Goal: Communication & Community: Answer question/provide support

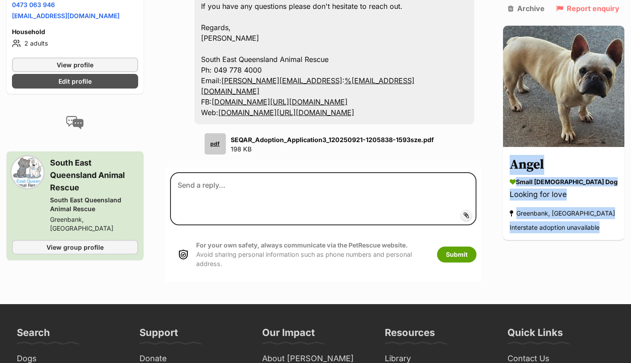
scroll to position [1252, 0]
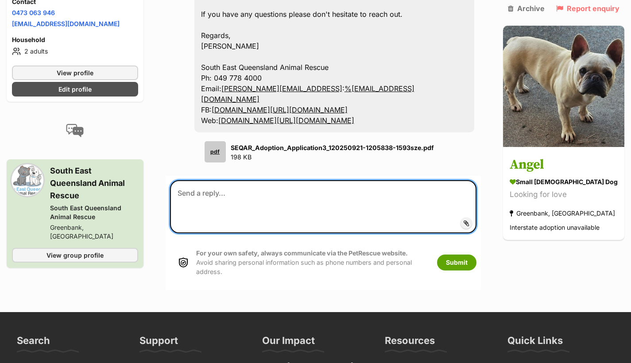
click at [239, 233] on textarea at bounding box center [323, 206] width 306 height 53
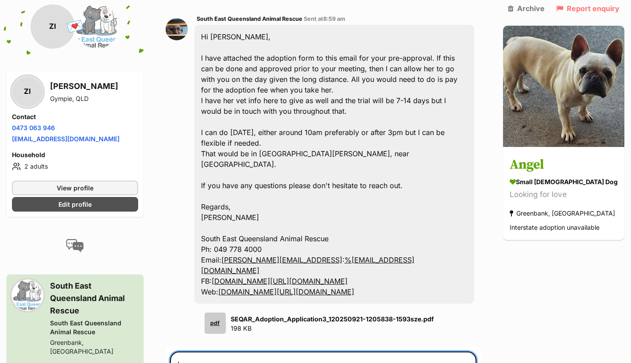
scroll to position [1325, 0]
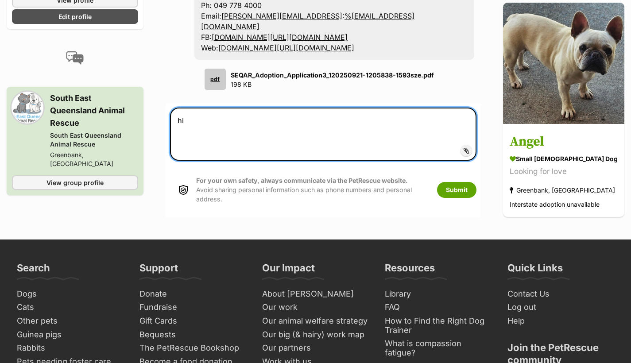
type textarea "h"
click at [199, 161] on textarea "Hey tam I have emailed you the" at bounding box center [323, 134] width 306 height 53
click at [294, 161] on textarea "Hey Tam I have emailed you the" at bounding box center [323, 134] width 306 height 53
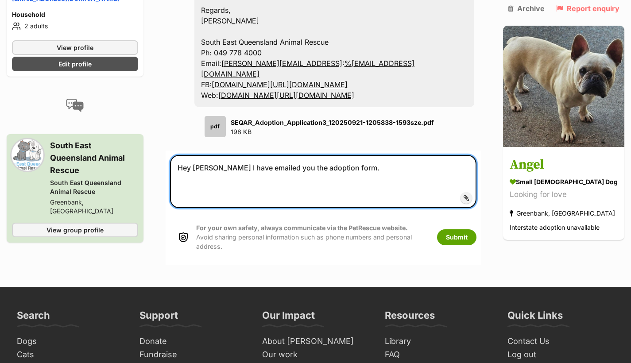
scroll to position [1278, 0]
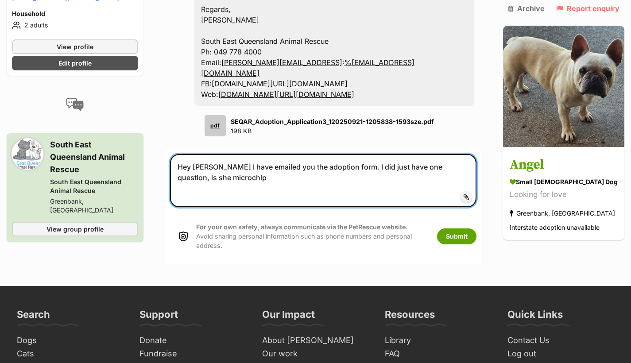
drag, startPoint x: 341, startPoint y: 230, endPoint x: 349, endPoint y: 251, distance: 22.9
click at [349, 207] on textarea "Hey Tam I have emailed you the adoption form. I did just have one question, is …" at bounding box center [323, 180] width 306 height 53
click at [214, 207] on textarea "Hey Tam I have emailed you the adoption form." at bounding box center [323, 180] width 306 height 53
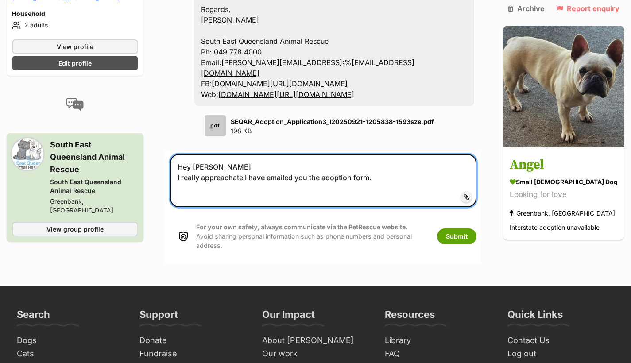
click at [216, 207] on textarea "Hey Tam I really appreachate I have emailed you the adoption form." at bounding box center [323, 180] width 306 height 53
click at [243, 207] on textarea "Hey Tam I really appreciate I have emailed you the adoption form." at bounding box center [323, 180] width 306 height 53
click at [476, 207] on textarea "Hey Tam I really appreciate you being so accommodating. I have emailed you the …" at bounding box center [323, 180] width 306 height 53
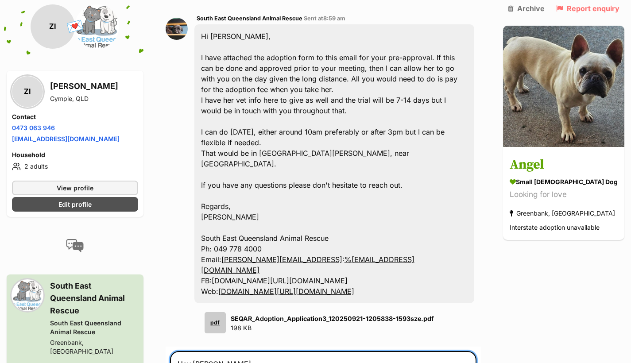
scroll to position [1080, 0]
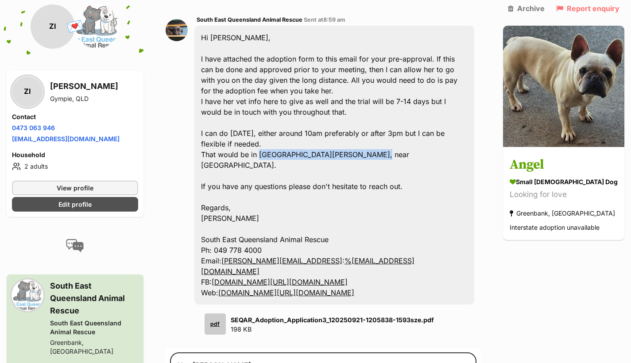
drag, startPoint x: 263, startPoint y: 194, endPoint x: 390, endPoint y: 198, distance: 126.7
click at [390, 198] on div "Hi Zanthea, I have attached the adoption form to this email for your pre-approv…" at bounding box center [334, 165] width 280 height 279
copy div "North Maclean, near Greenbank."
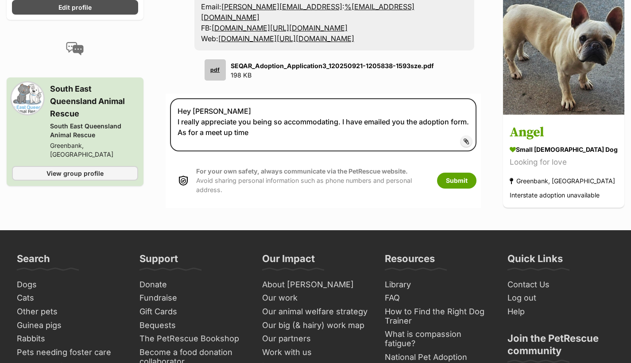
scroll to position [1356, 0]
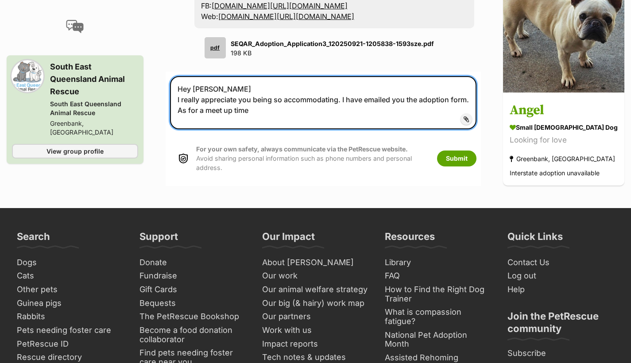
click at [286, 129] on textarea "Hey Tam I really appreciate you being so accommodating. I have emailed you the …" at bounding box center [323, 102] width 306 height 53
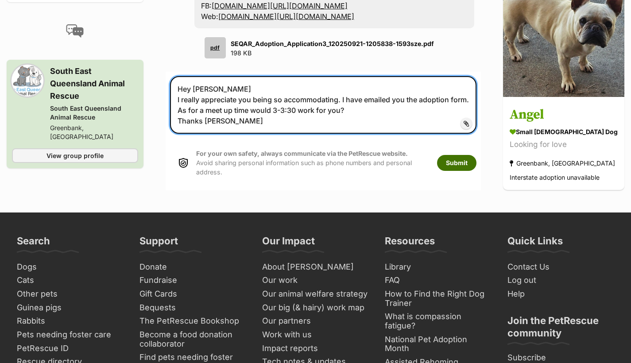
type textarea "Hey Tam I really appreciate you being so accommodating. I have emailed you the …"
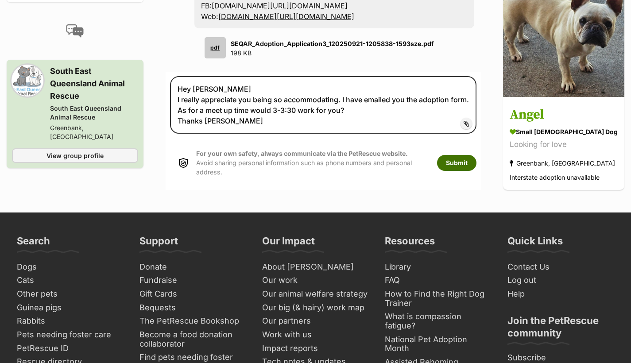
click at [462, 171] on button "Submit" at bounding box center [456, 163] width 39 height 16
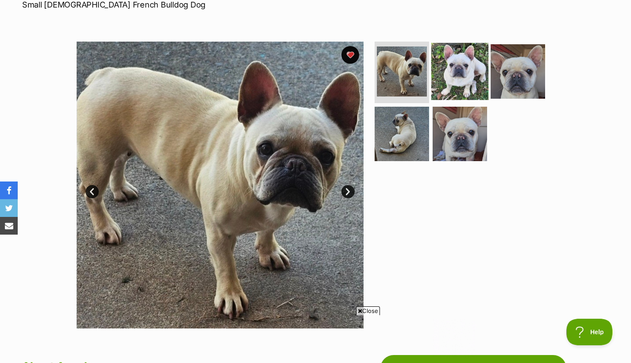
click at [459, 74] on img at bounding box center [459, 70] width 57 height 57
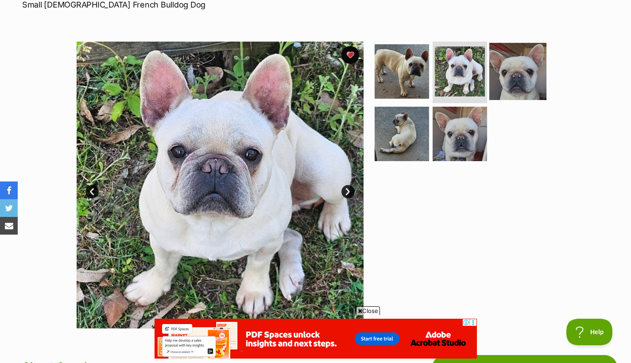
click at [498, 75] on img at bounding box center [517, 70] width 57 height 57
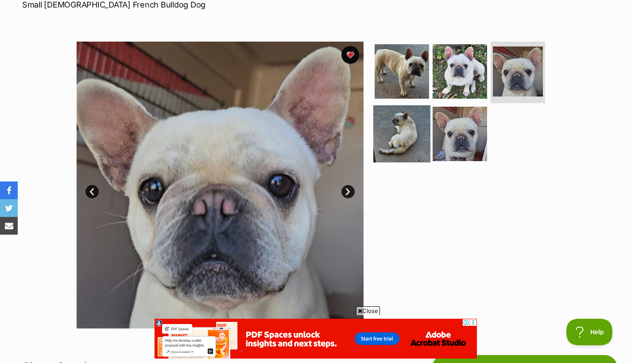
click at [398, 124] on img at bounding box center [401, 133] width 57 height 57
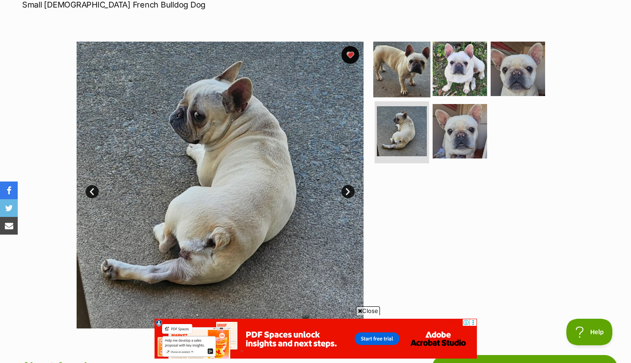
click at [384, 51] on img at bounding box center [401, 68] width 57 height 57
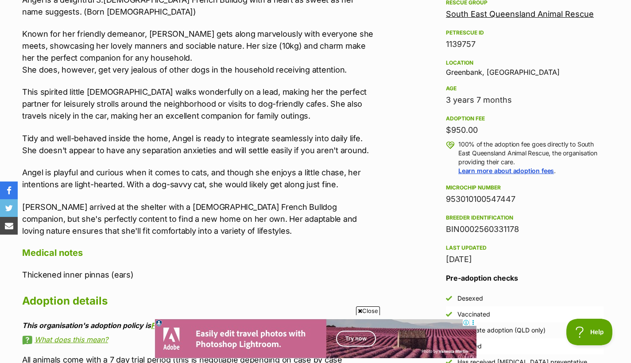
scroll to position [536, 0]
drag, startPoint x: 446, startPoint y: 197, endPoint x: 517, endPoint y: 197, distance: 70.8
click at [517, 197] on div "953010100547447" at bounding box center [525, 199] width 158 height 12
copy div "953010100547447"
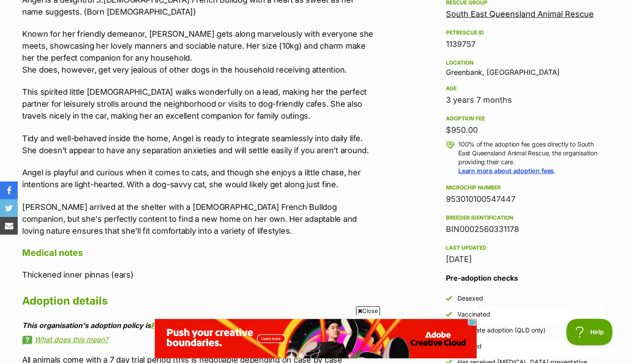
scroll to position [0, 0]
click at [367, 190] on div "Angel is a delightful 3.5-year-old French Bulldog with a heart as sweet as her …" at bounding box center [199, 115] width 354 height 243
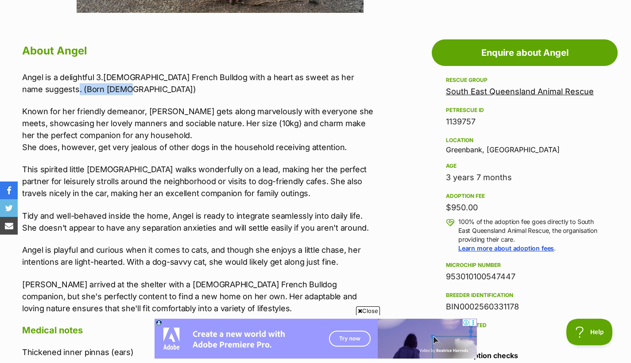
drag, startPoint x: 46, startPoint y: 85, endPoint x: 95, endPoint y: 85, distance: 48.7
click at [95, 85] on p "Angel is a delightful 3.[DEMOGRAPHIC_DATA] French Bulldog with a heart as sweet…" at bounding box center [199, 83] width 354 height 24
copy p "4th Feb, 2022"
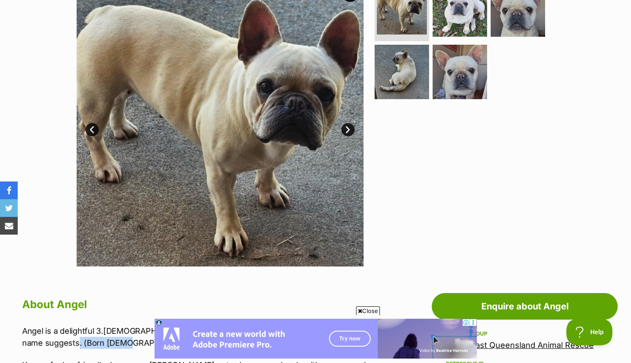
scroll to position [203, 0]
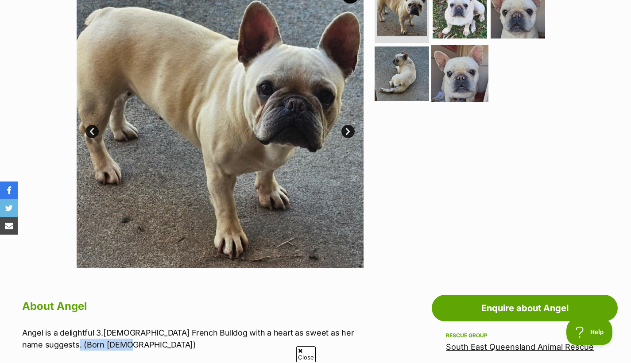
click at [451, 93] on img at bounding box center [459, 73] width 57 height 57
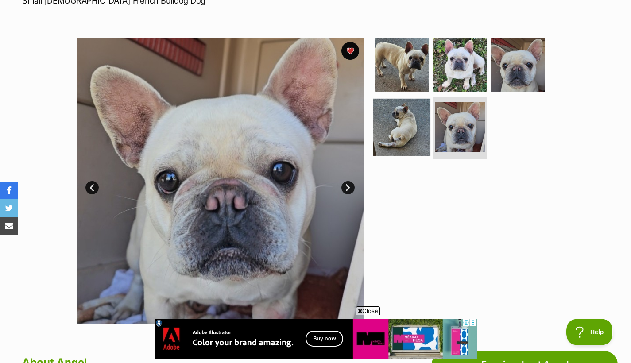
scroll to position [144, 0]
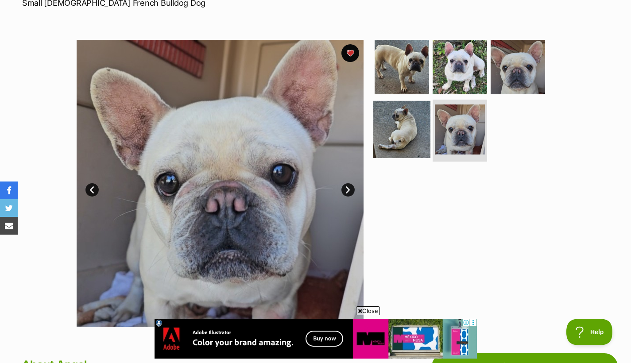
click at [406, 132] on img at bounding box center [401, 129] width 57 height 57
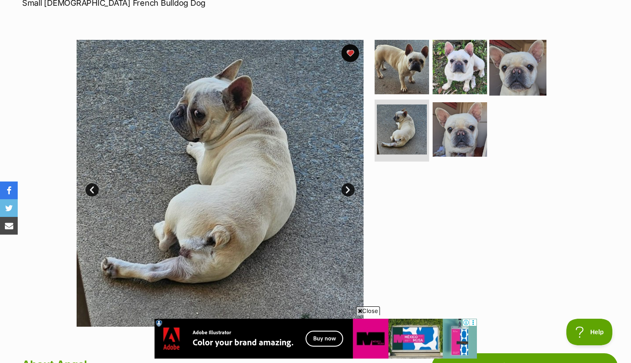
click at [508, 53] on img at bounding box center [517, 66] width 57 height 57
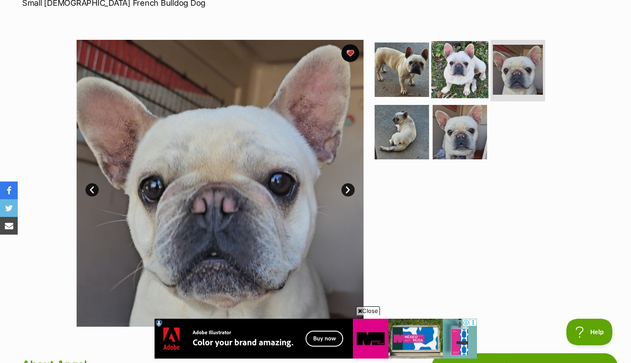
click at [459, 66] on img at bounding box center [459, 69] width 57 height 57
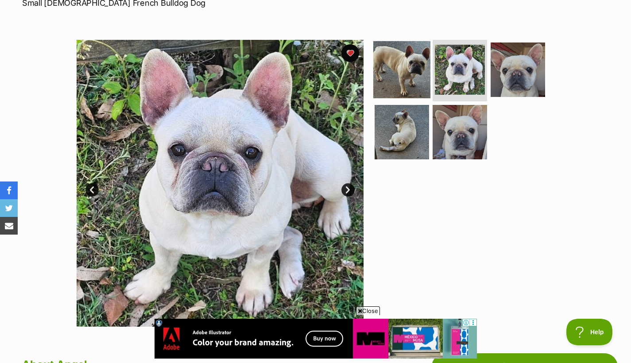
click at [390, 74] on img at bounding box center [401, 69] width 57 height 57
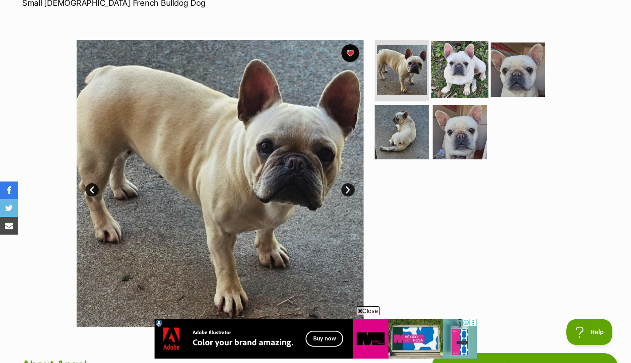
click at [438, 68] on img at bounding box center [459, 69] width 57 height 57
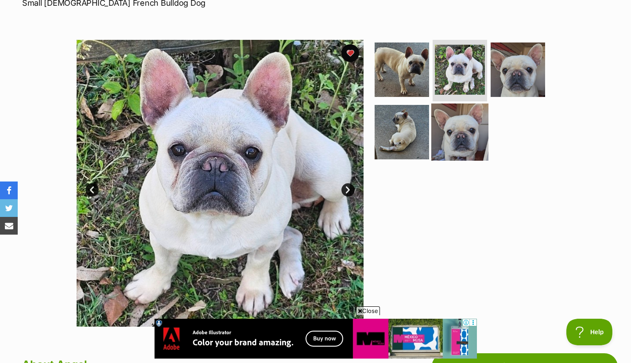
click at [458, 117] on img at bounding box center [459, 132] width 57 height 57
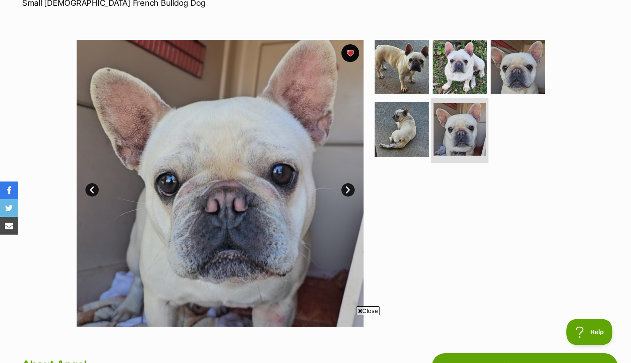
scroll to position [0, 0]
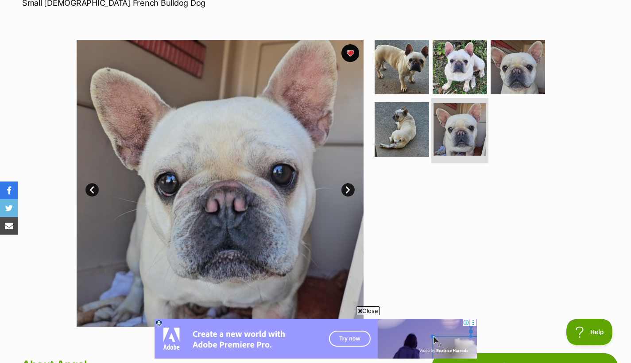
click at [458, 117] on img at bounding box center [459, 129] width 53 height 53
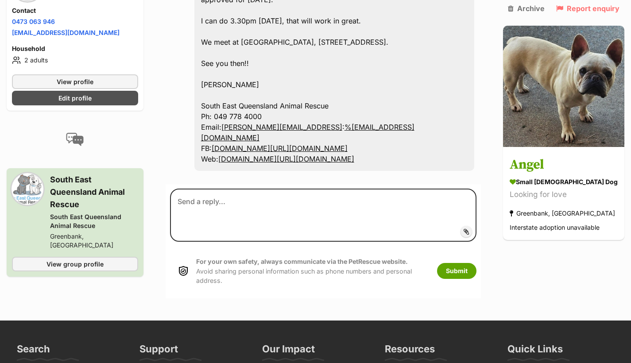
scroll to position [1683, 0]
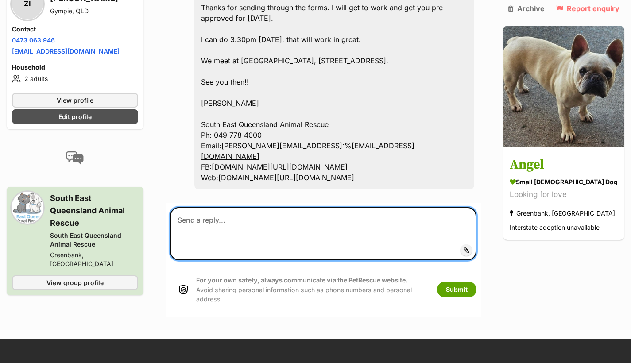
click at [239, 260] on textarea at bounding box center [323, 233] width 306 height 53
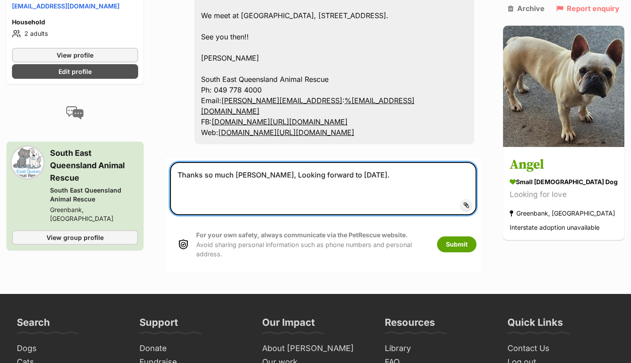
scroll to position [1730, 0]
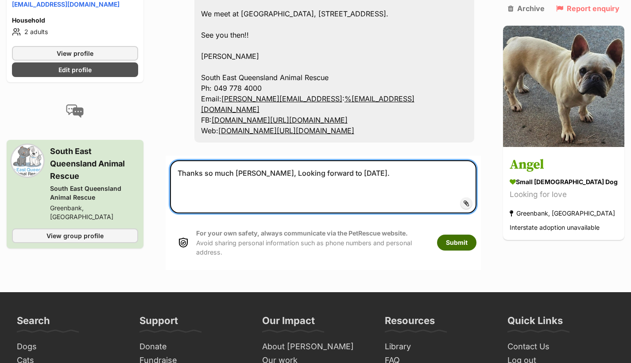
type textarea "Thanks so much Tam, Looking forward to tomorrow."
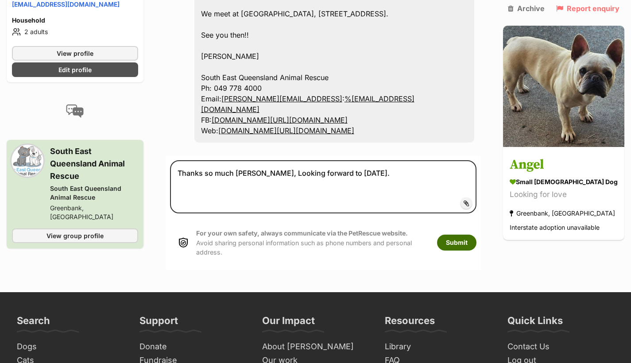
click at [473, 251] on button "Submit" at bounding box center [456, 243] width 39 height 16
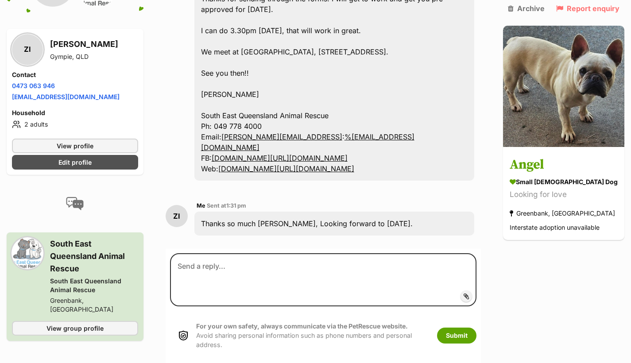
scroll to position [1692, 0]
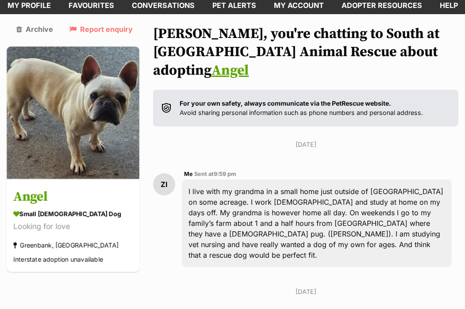
scroll to position [48, 0]
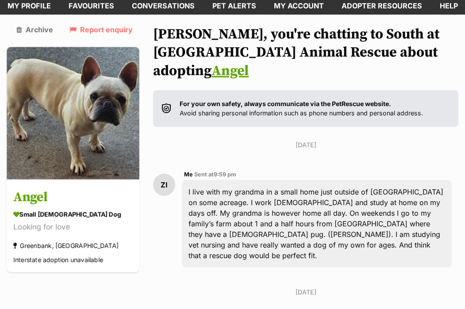
click at [212, 71] on link "Angel" at bounding box center [230, 71] width 37 height 18
